Goal: Unclear: Unclear

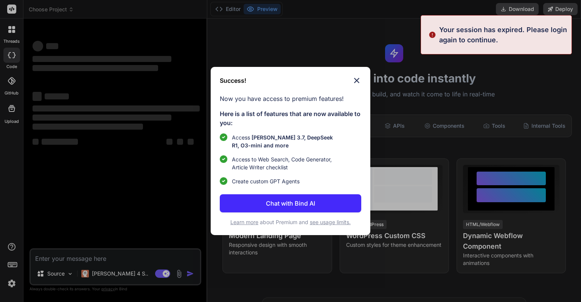
type textarea "x"
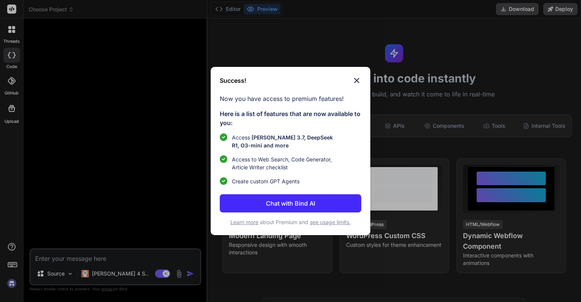
click at [360, 79] on img at bounding box center [356, 80] width 9 height 9
